Goal: Answer question/provide support: Share knowledge or assist other users

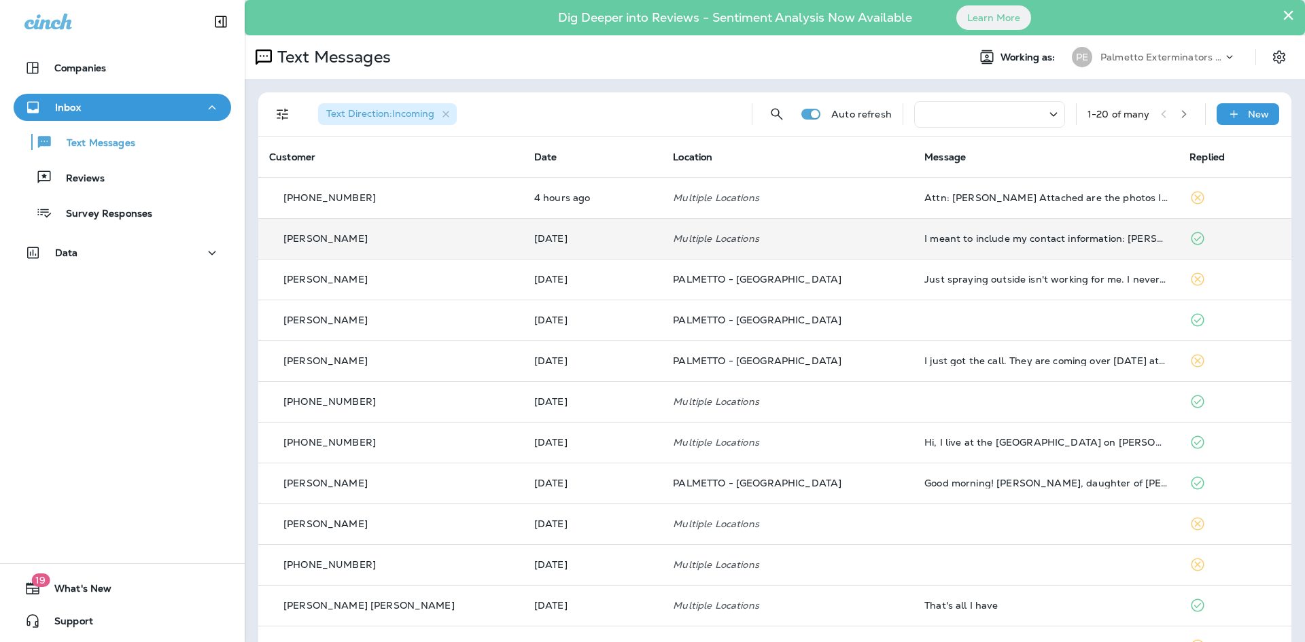
click at [433, 232] on div "[PERSON_NAME]" at bounding box center [390, 239] width 243 height 14
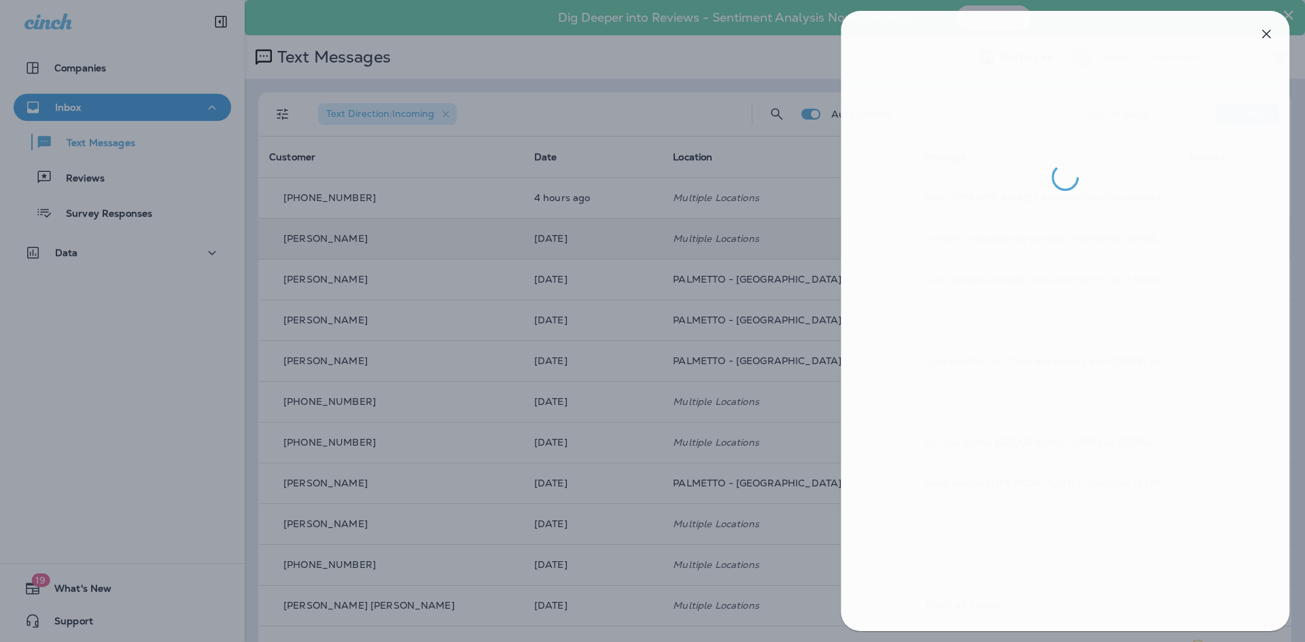
click at [353, 241] on div at bounding box center [654, 321] width 1305 height 642
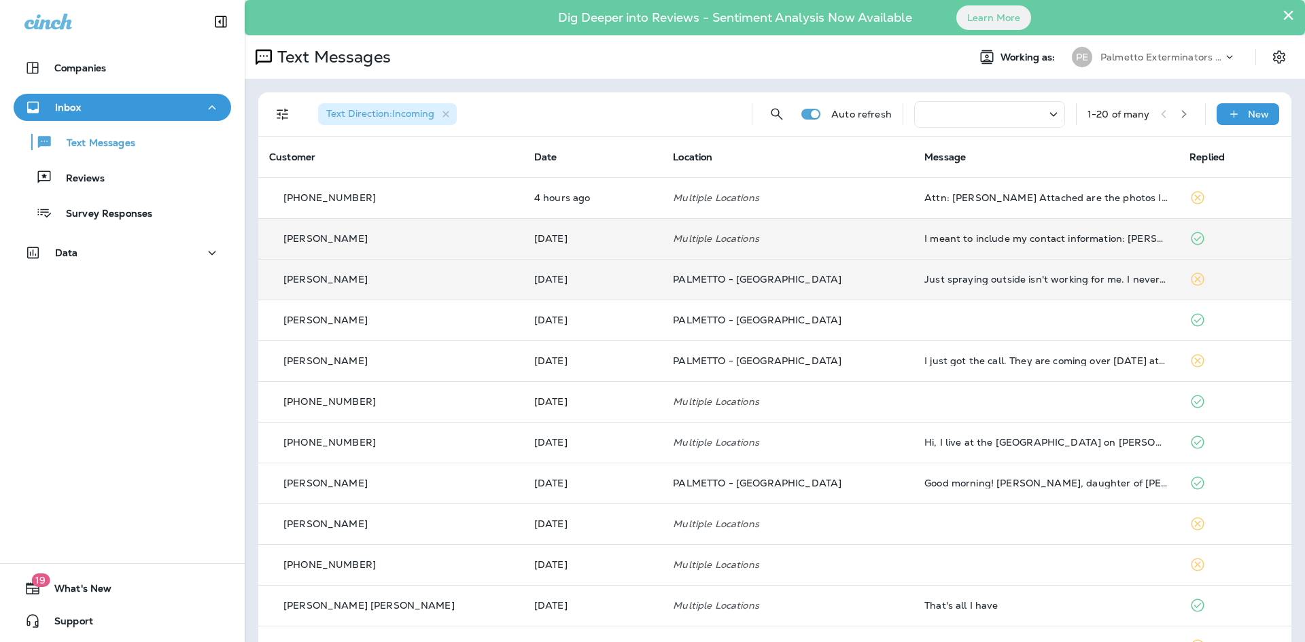
click at [347, 284] on p "[PERSON_NAME]" at bounding box center [325, 279] width 84 height 11
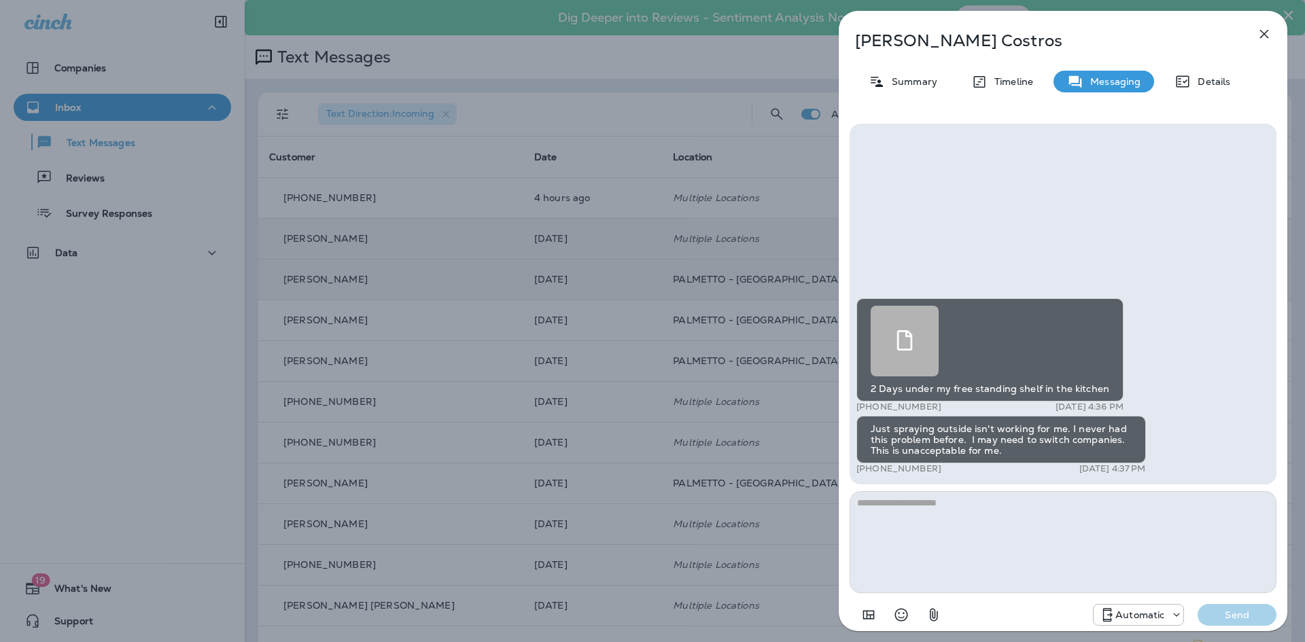
click at [900, 326] on div at bounding box center [904, 341] width 68 height 71
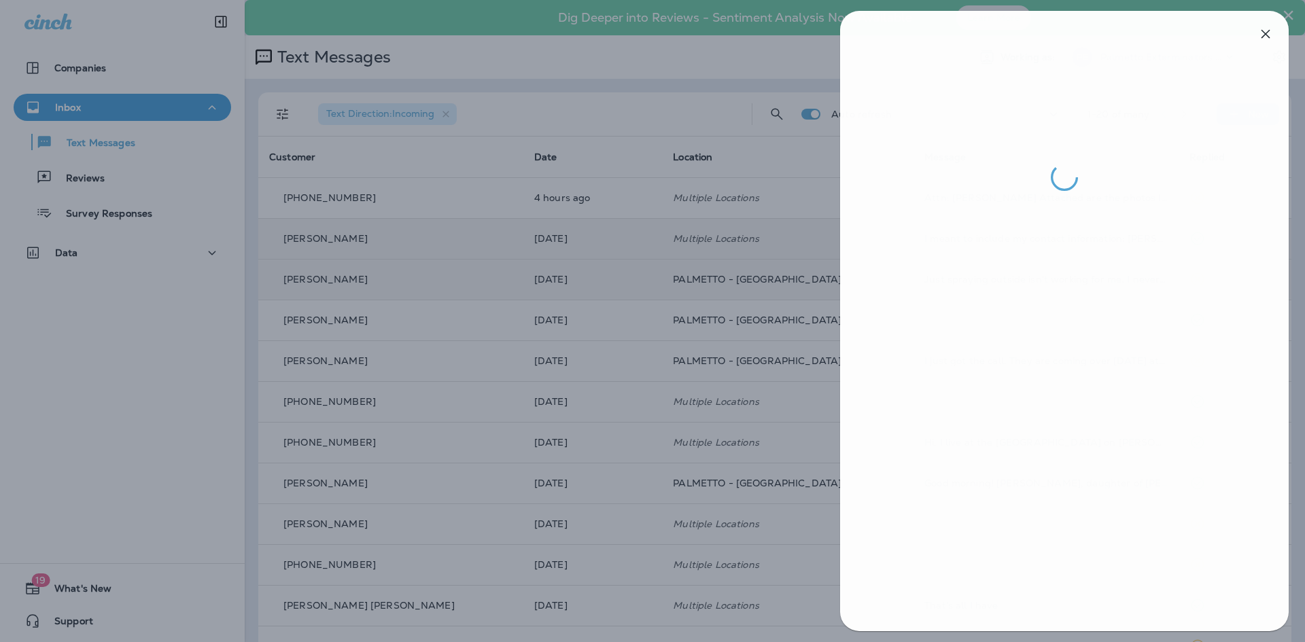
click at [727, 294] on div at bounding box center [653, 321] width 1305 height 642
